Goal: Find specific page/section: Find specific page/section

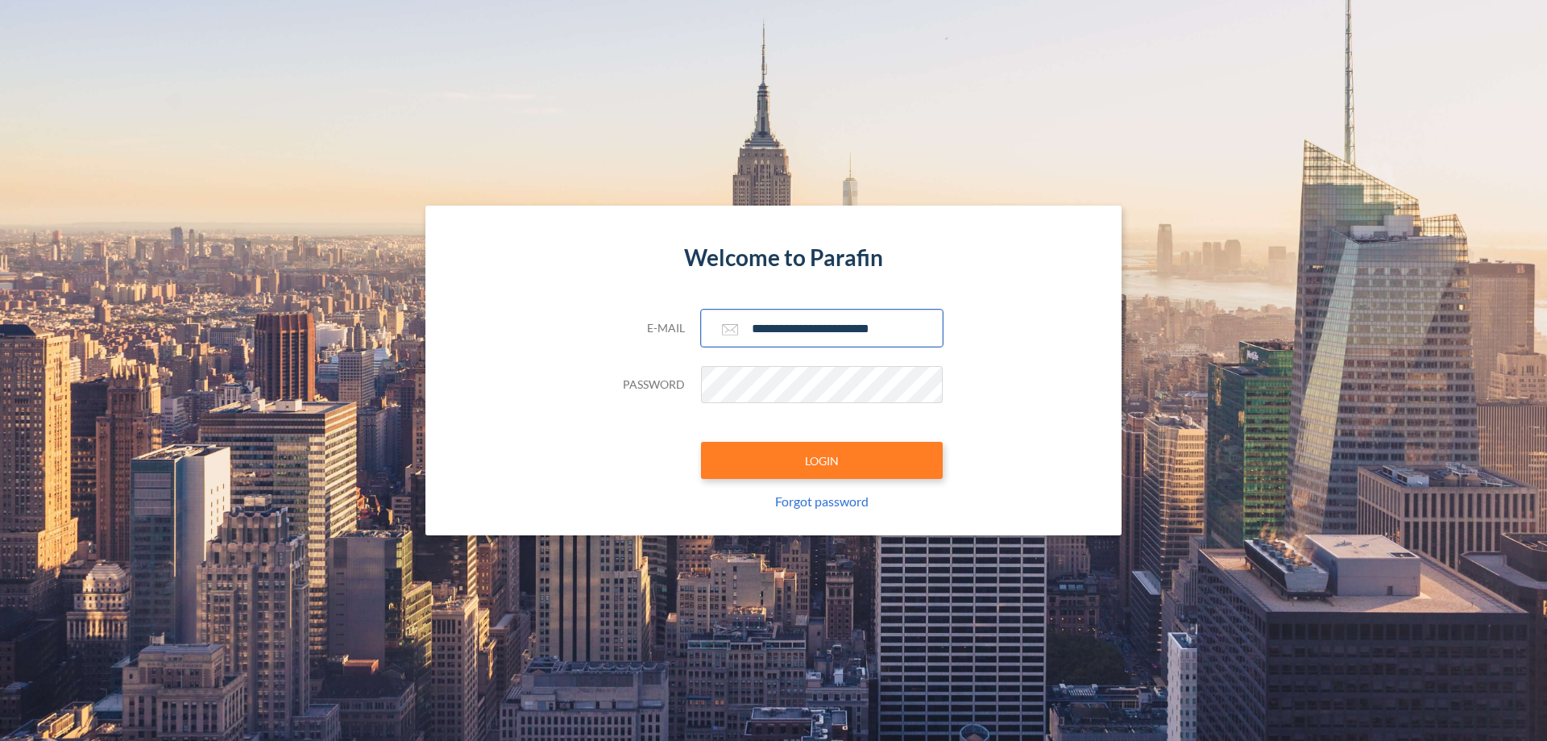
type input "**********"
click at [822, 460] on button "LOGIN" at bounding box center [822, 460] width 242 height 37
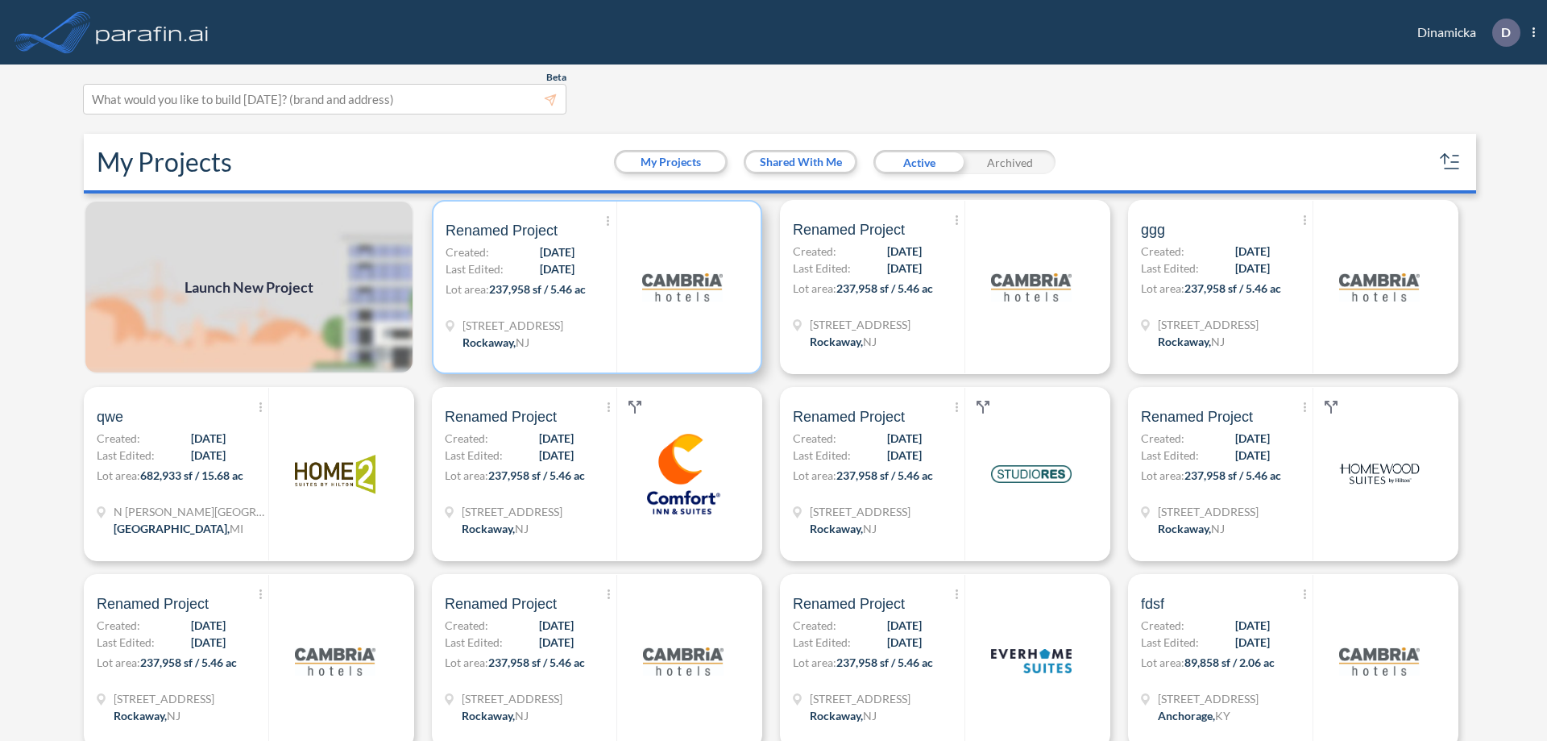
scroll to position [4, 0]
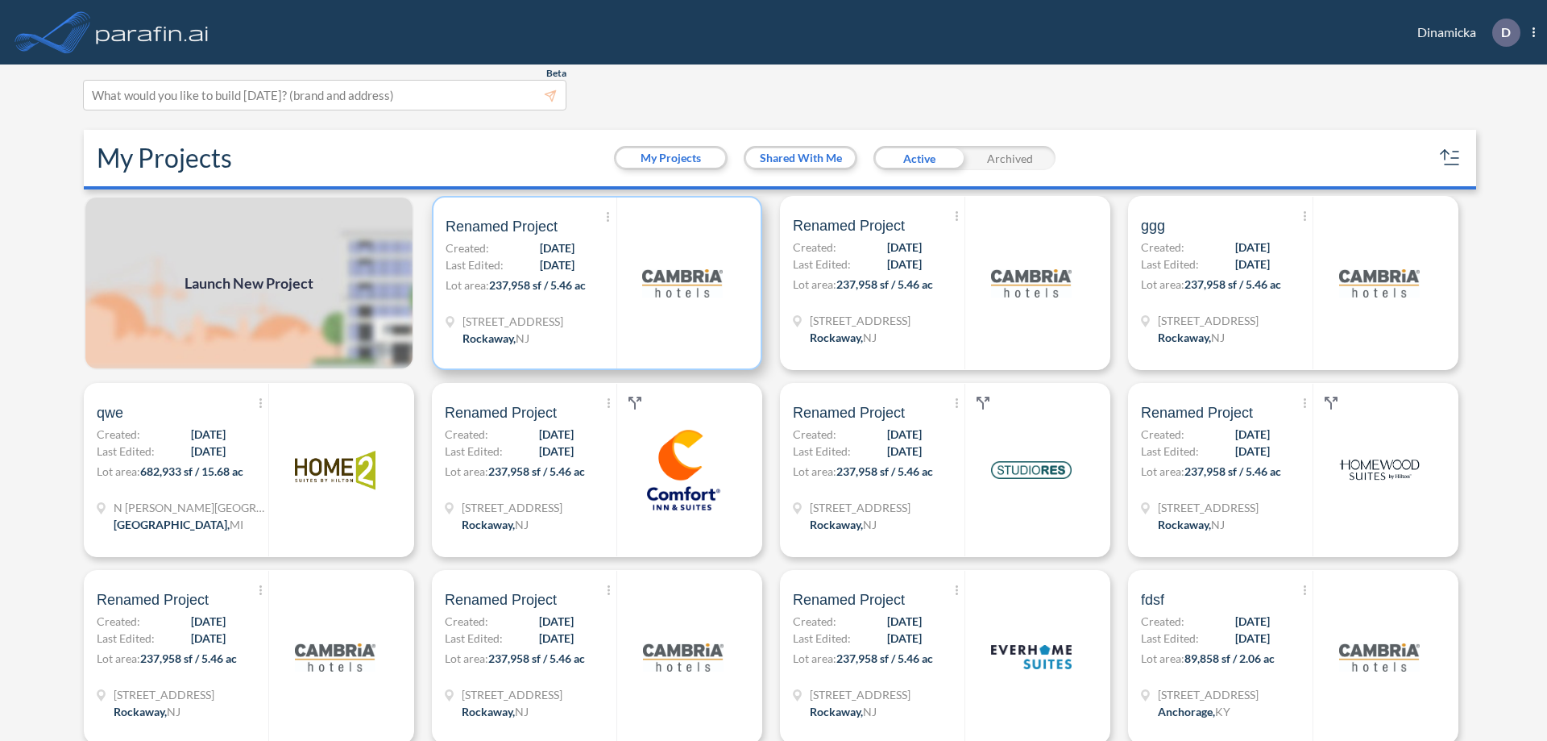
click at [594, 283] on p "Lot area: 237,958 sf / 5.46 ac" at bounding box center [531, 287] width 171 height 23
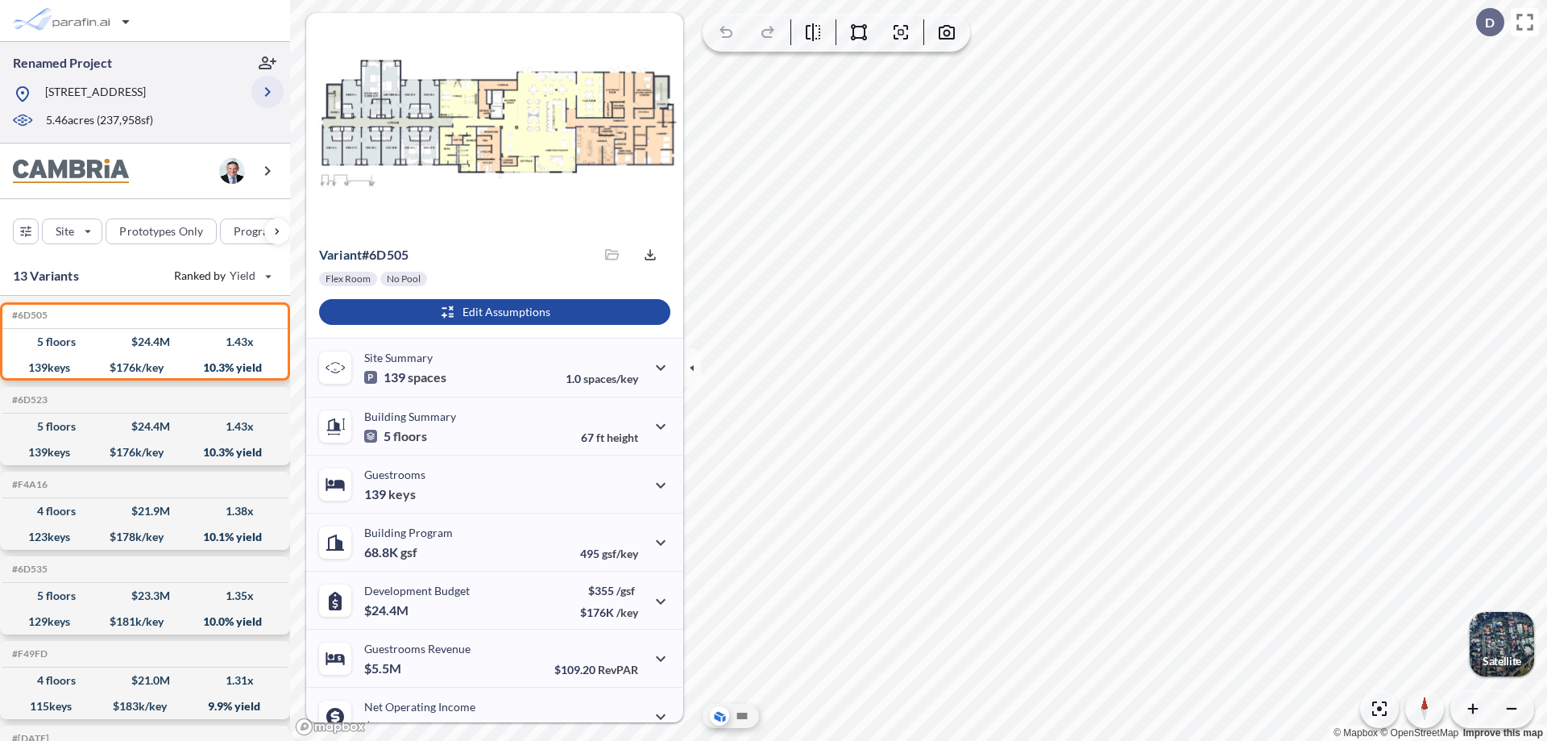
click at [268, 92] on icon "button" at bounding box center [267, 91] width 19 height 19
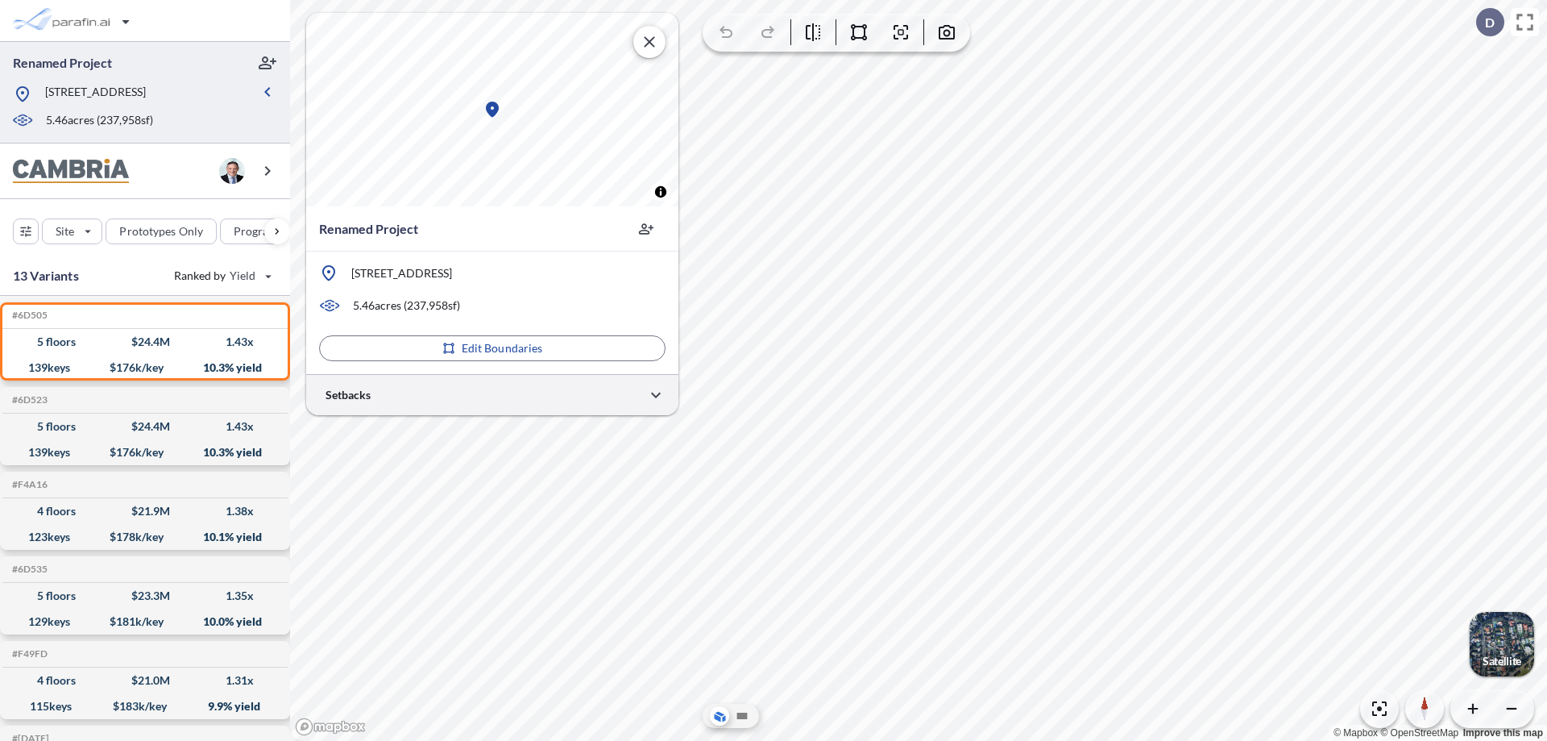
click at [492, 394] on div at bounding box center [492, 394] width 372 height 41
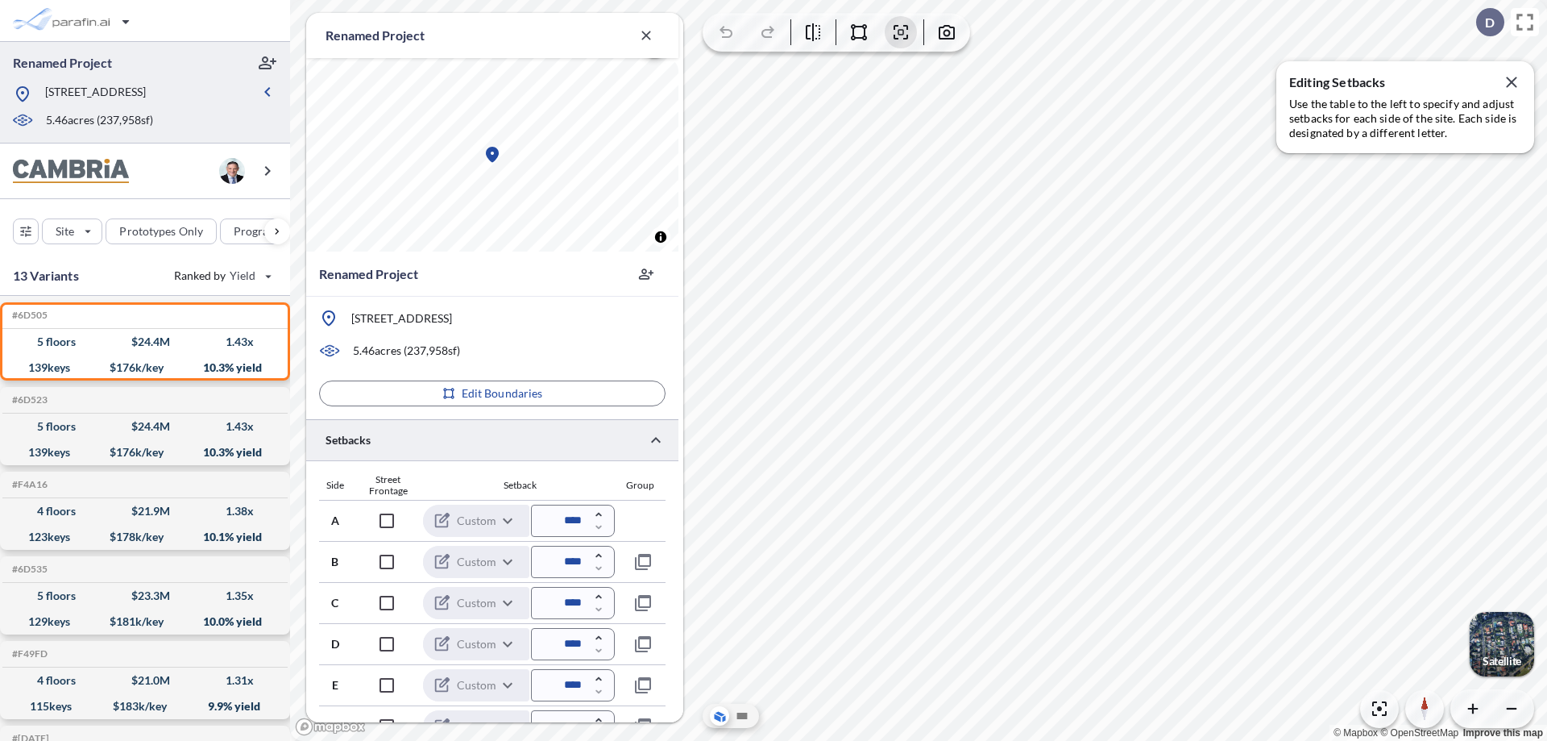
scroll to position [435, 0]
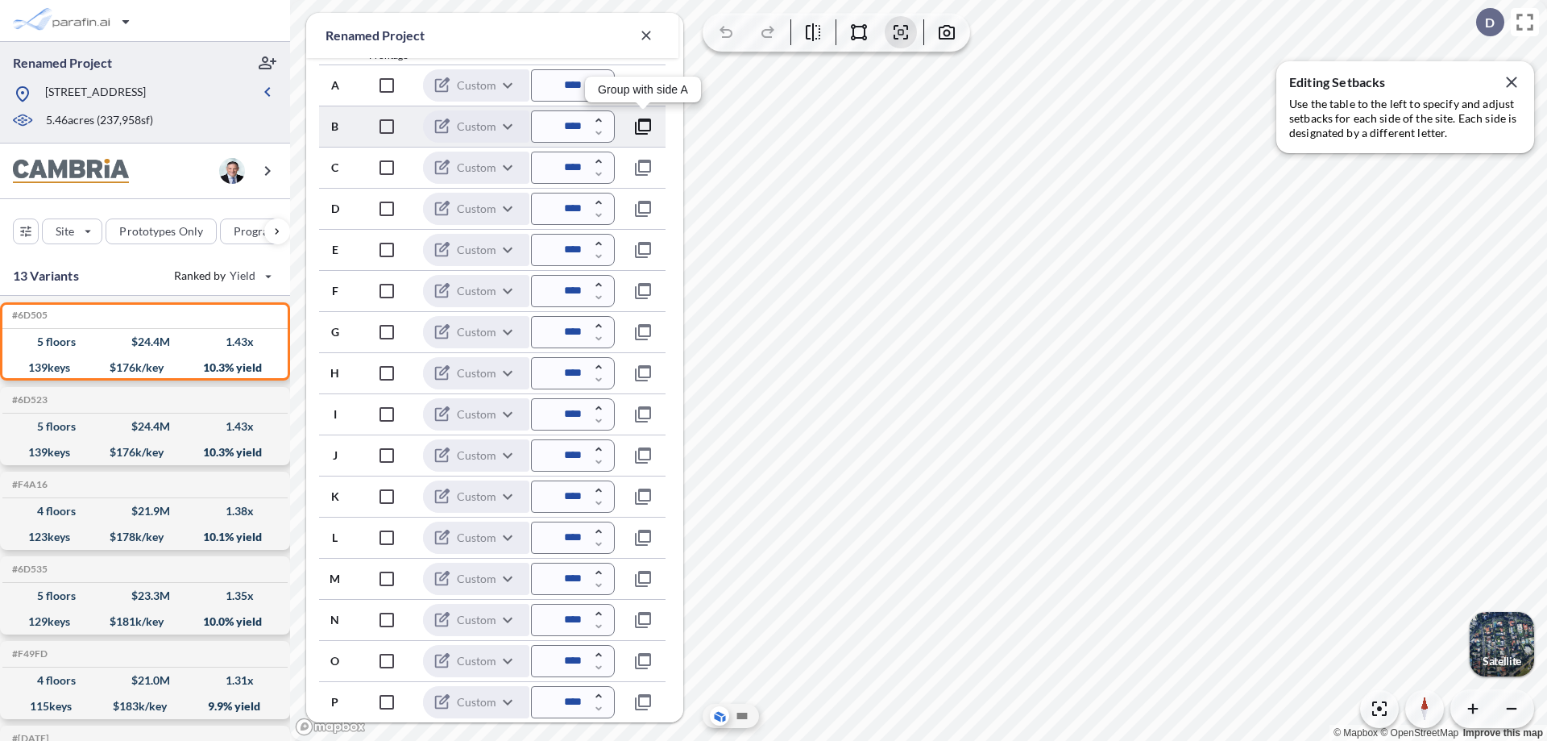
click at [643, 126] on icon "button" at bounding box center [643, 126] width 19 height 19
